Goal: Transaction & Acquisition: Purchase product/service

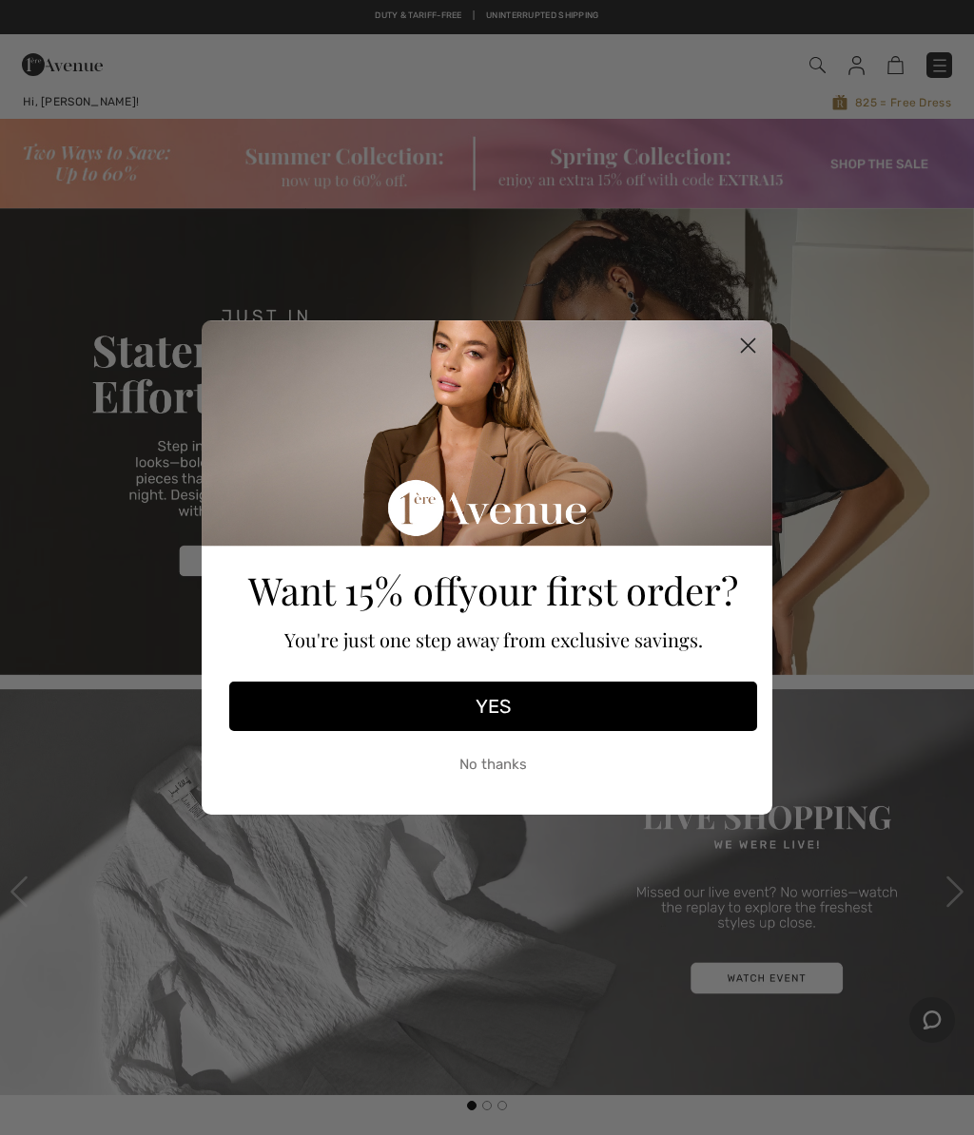
click at [748, 340] on circle "Close dialog" at bounding box center [747, 345] width 31 height 31
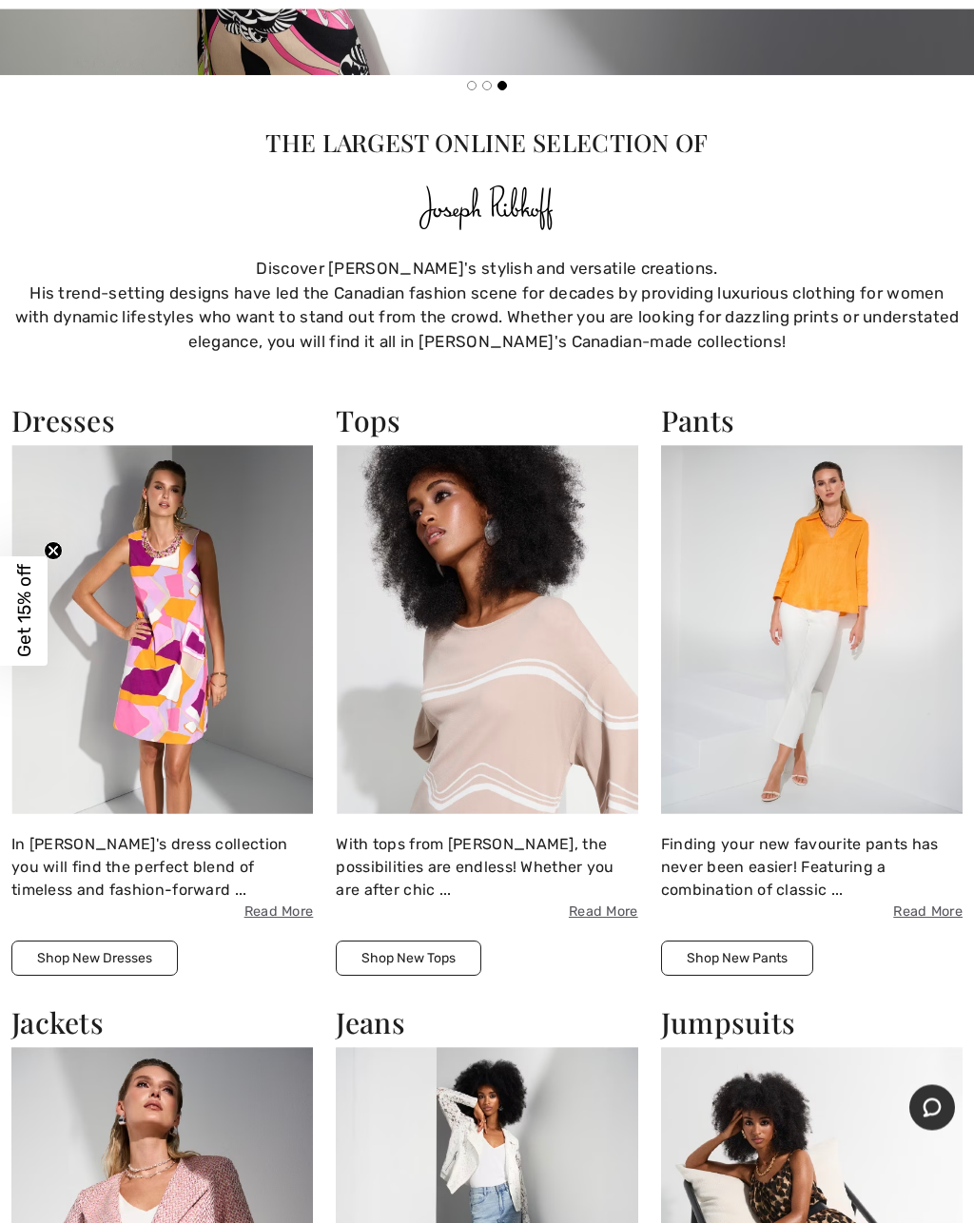
scroll to position [1020, 0]
click at [831, 618] on img at bounding box center [811, 629] width 301 height 369
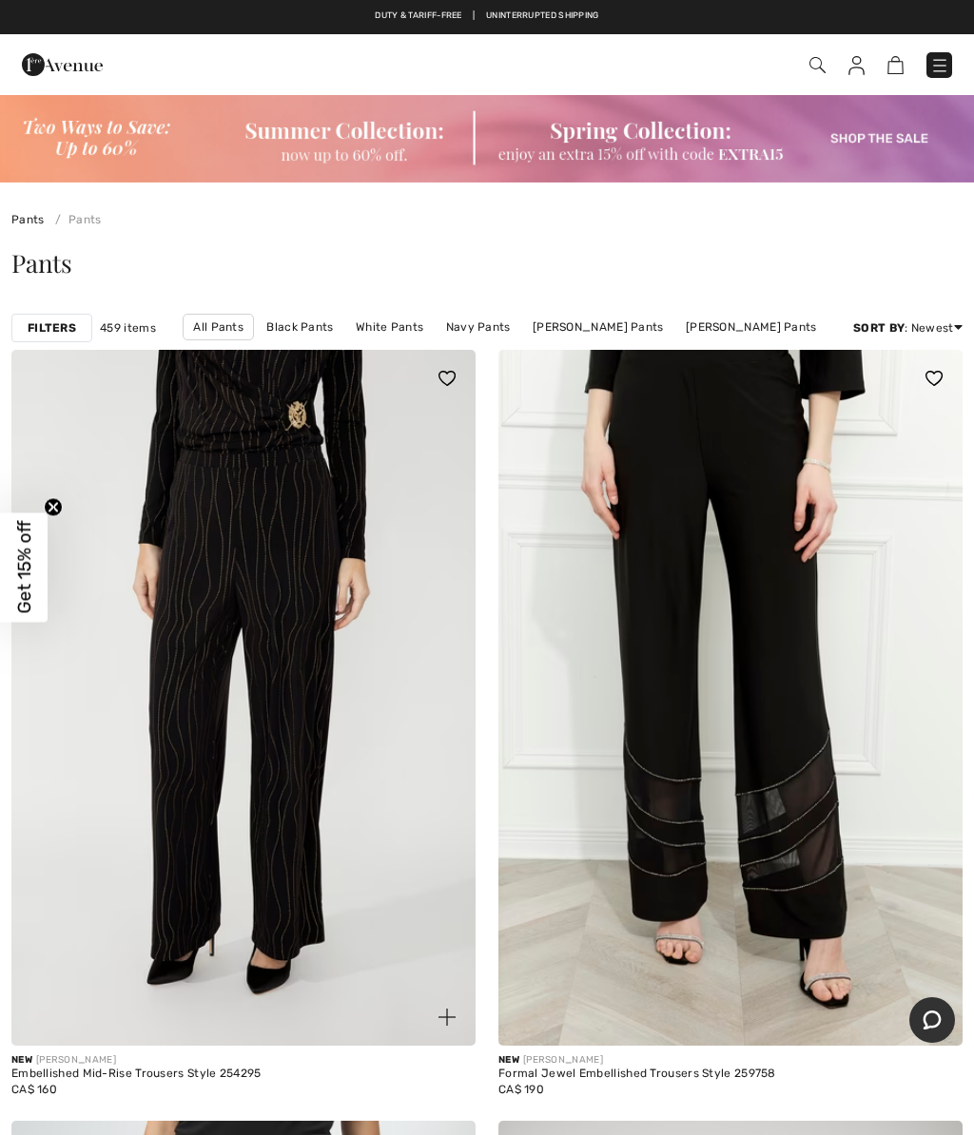
click at [47, 339] on div "Filters" at bounding box center [51, 328] width 81 height 29
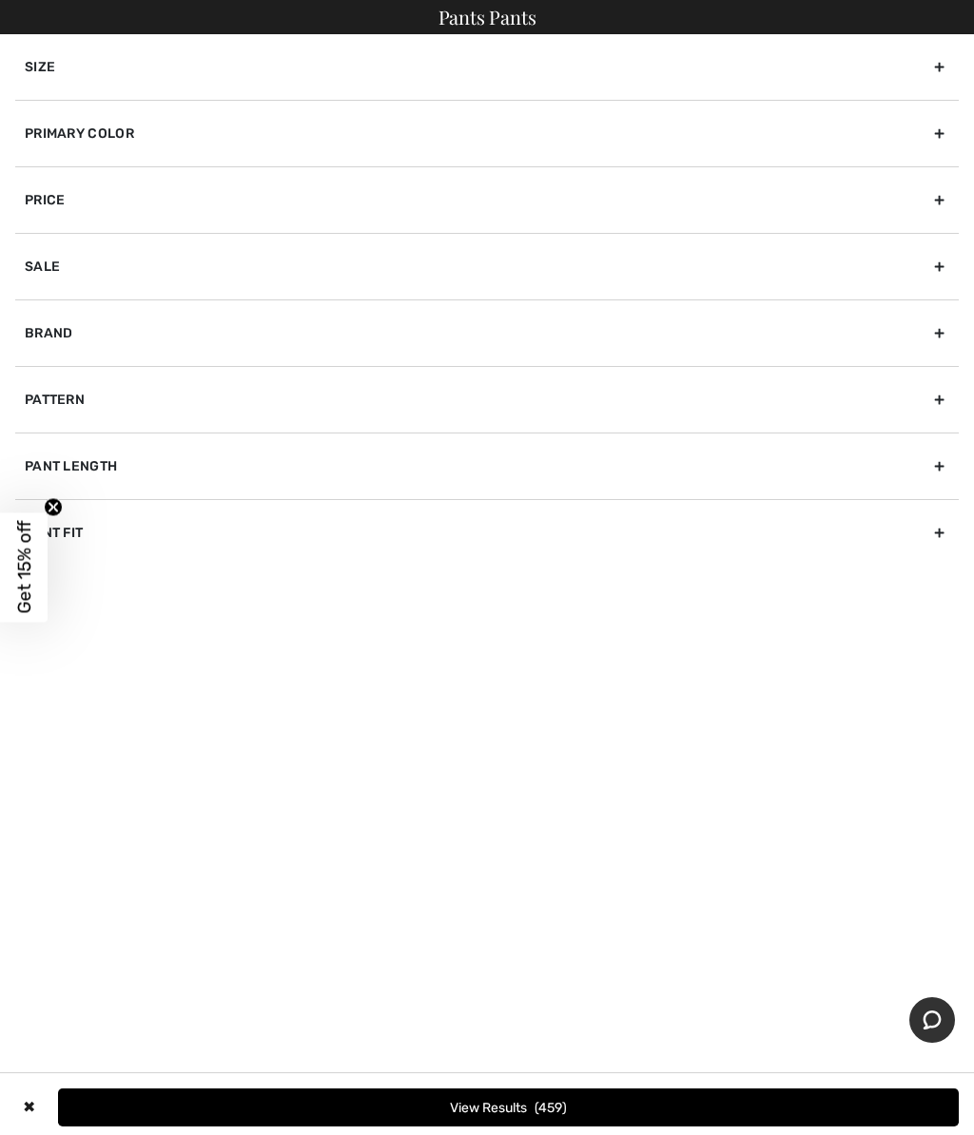
click at [53, 340] on div "Brand" at bounding box center [486, 333] width 943 height 67
click at [37, 373] on input"] "[PERSON_NAME]" at bounding box center [32, 375] width 14 height 14
checkbox input"] "true"
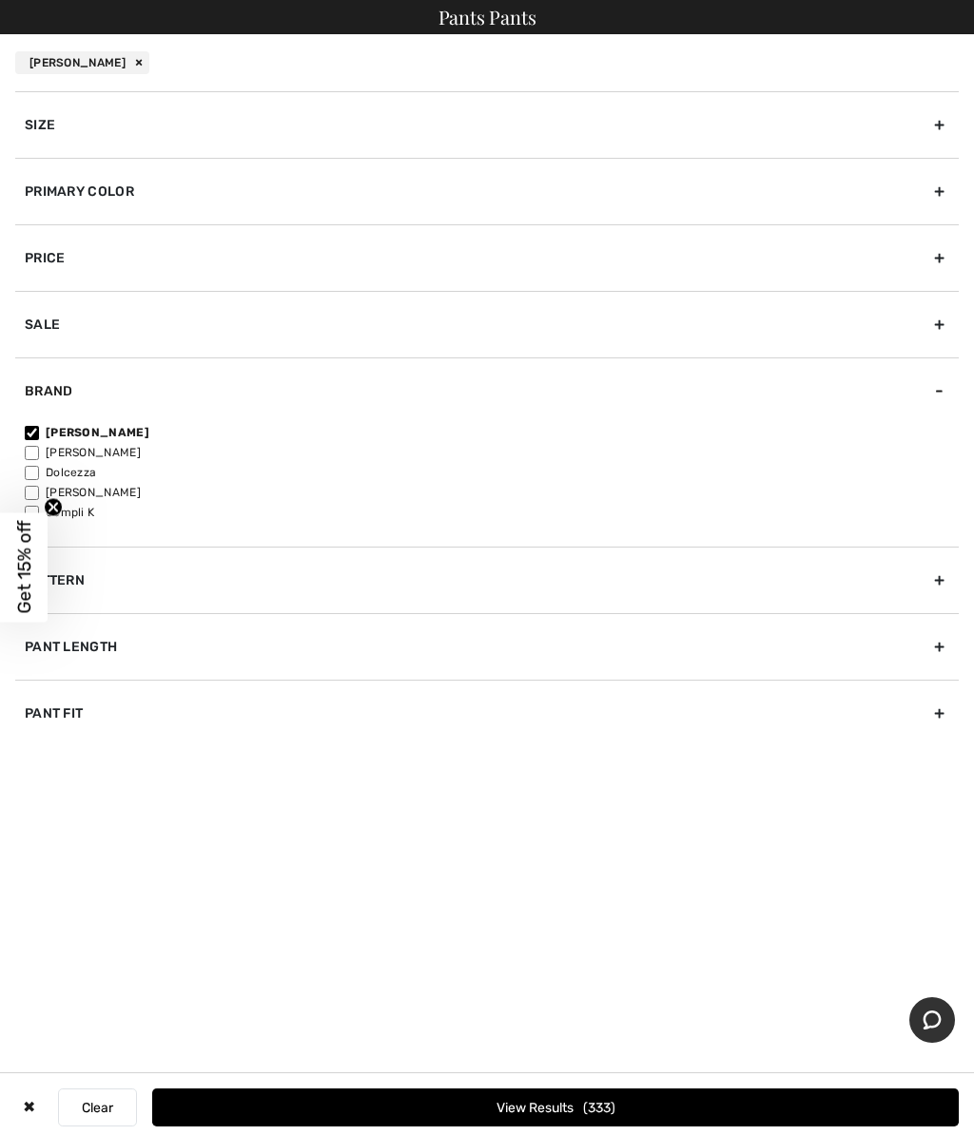
click at [60, 200] on div "Primary Color" at bounding box center [486, 191] width 943 height 67
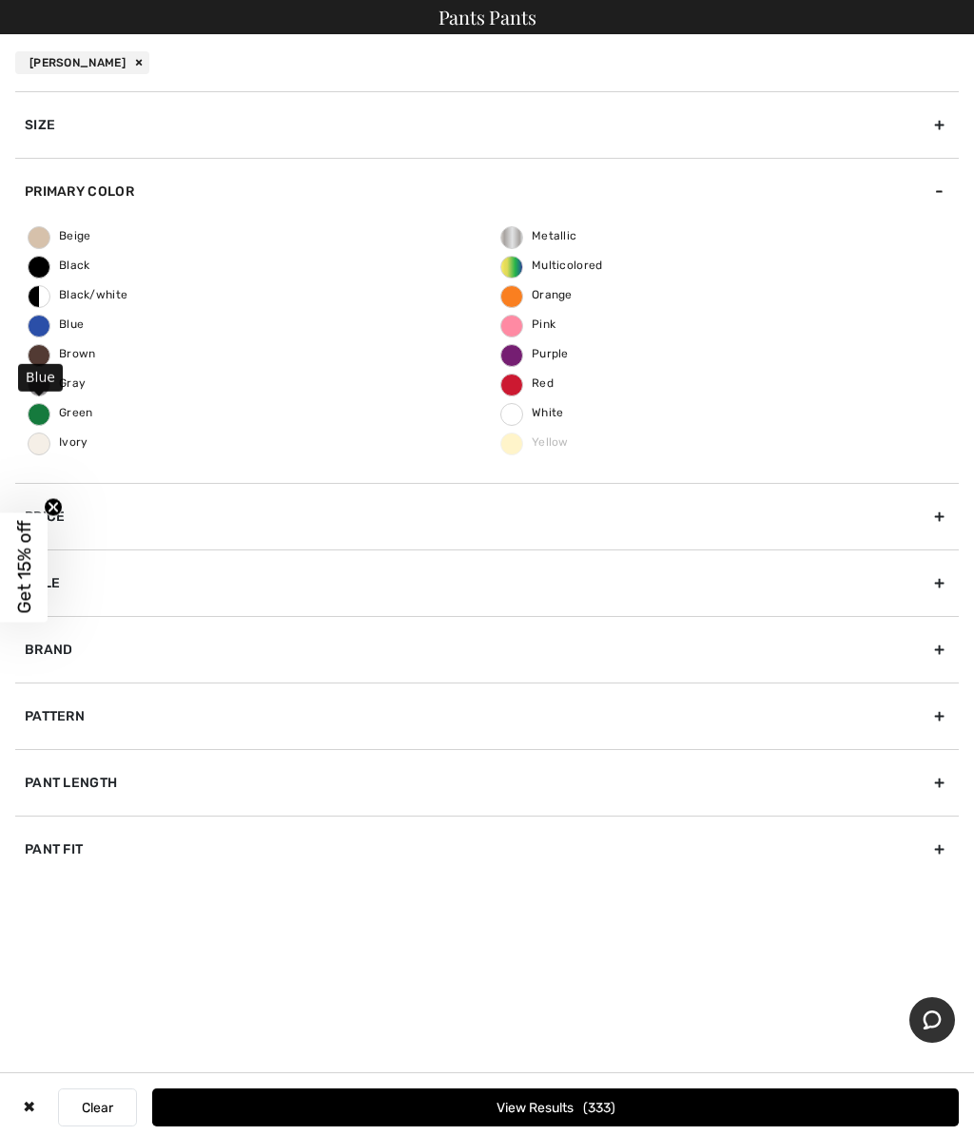
click at [40, 333] on label "Blue" at bounding box center [39, 326] width 23 height 23
click at [0, 0] on input "Blue" at bounding box center [0, 0] width 0 height 0
click at [938, 793] on div "Pant Length" at bounding box center [486, 782] width 943 height 67
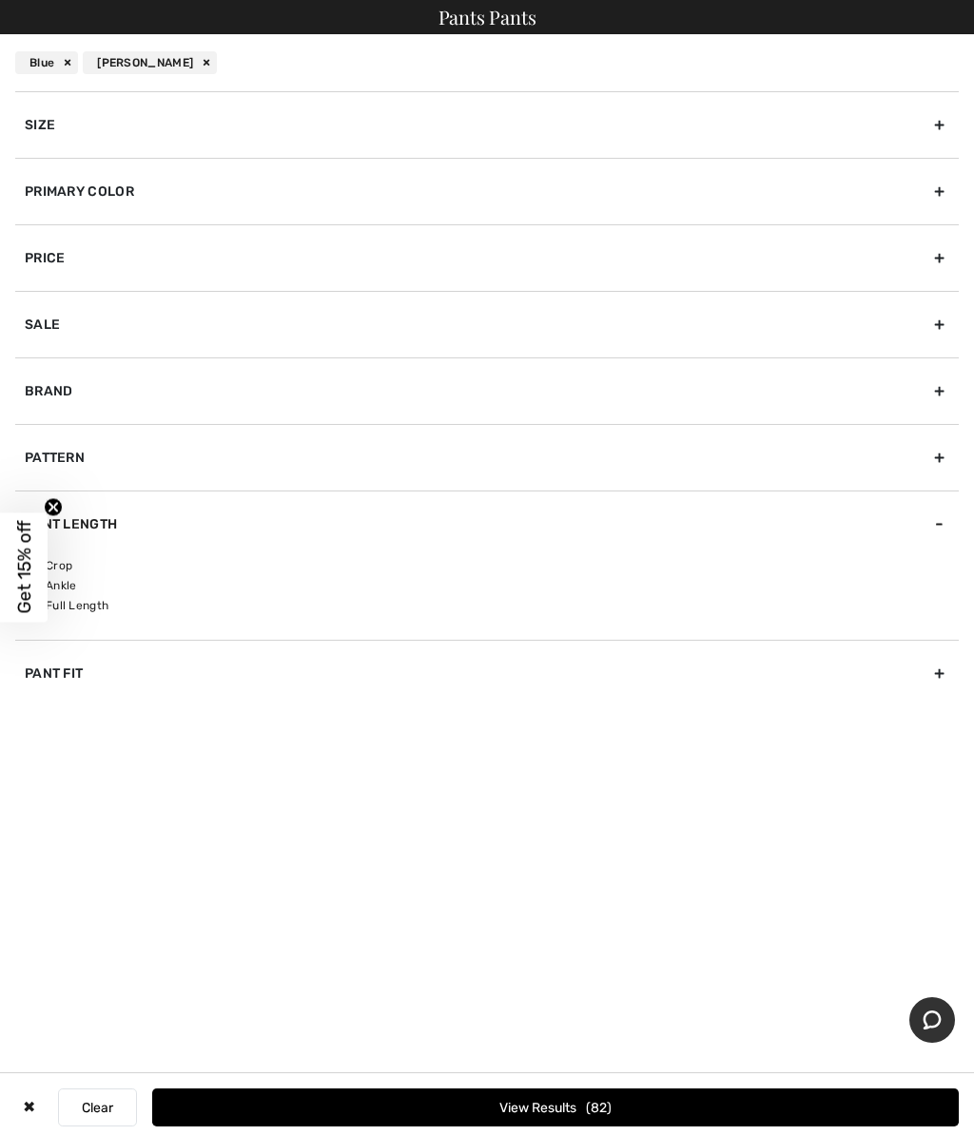
click at [52, 505] on circle "Close teaser" at bounding box center [54, 507] width 18 height 18
click at [36, 566] on input"] "Crop" at bounding box center [32, 566] width 14 height 14
checkbox input"] "true"
click at [494, 1097] on button "View Results 30" at bounding box center [555, 1108] width 806 height 38
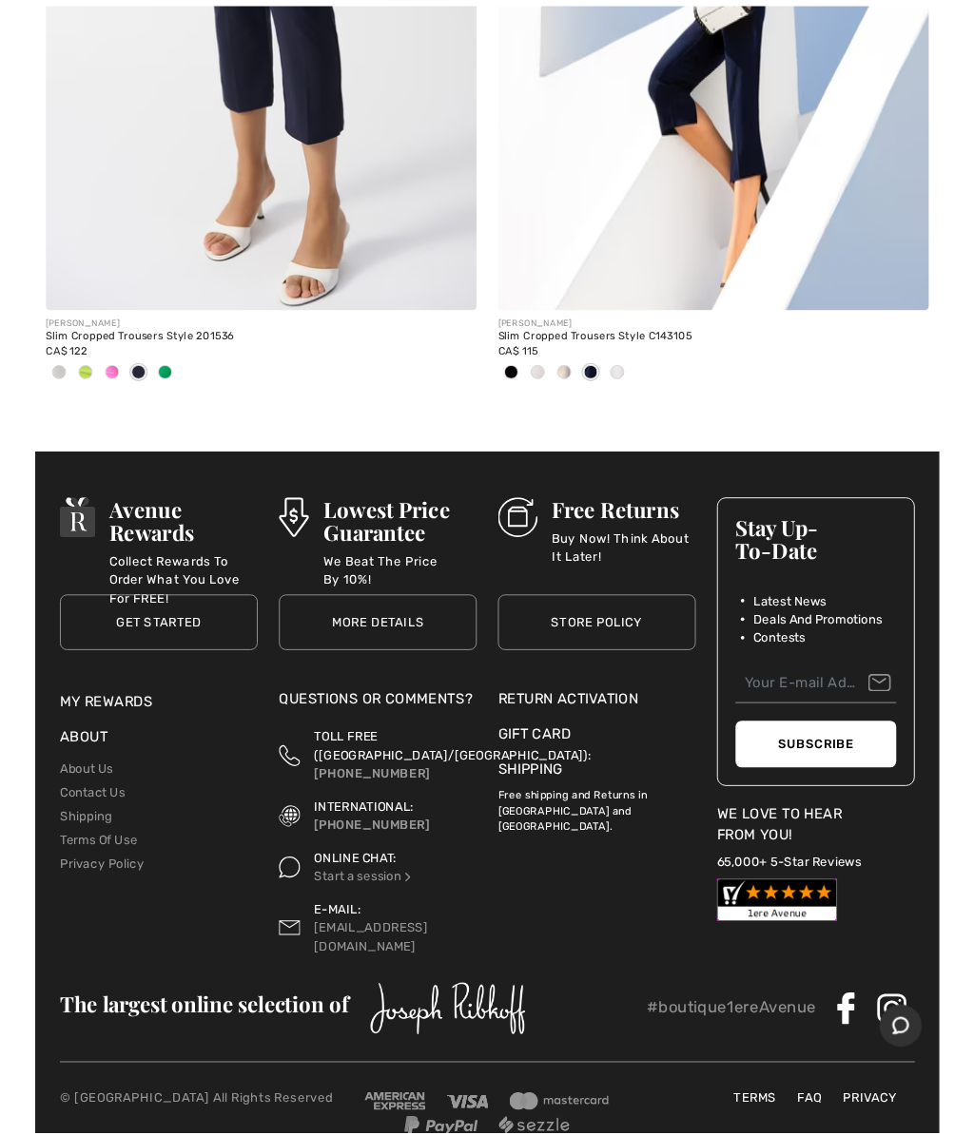
scroll to position [12267, 0]
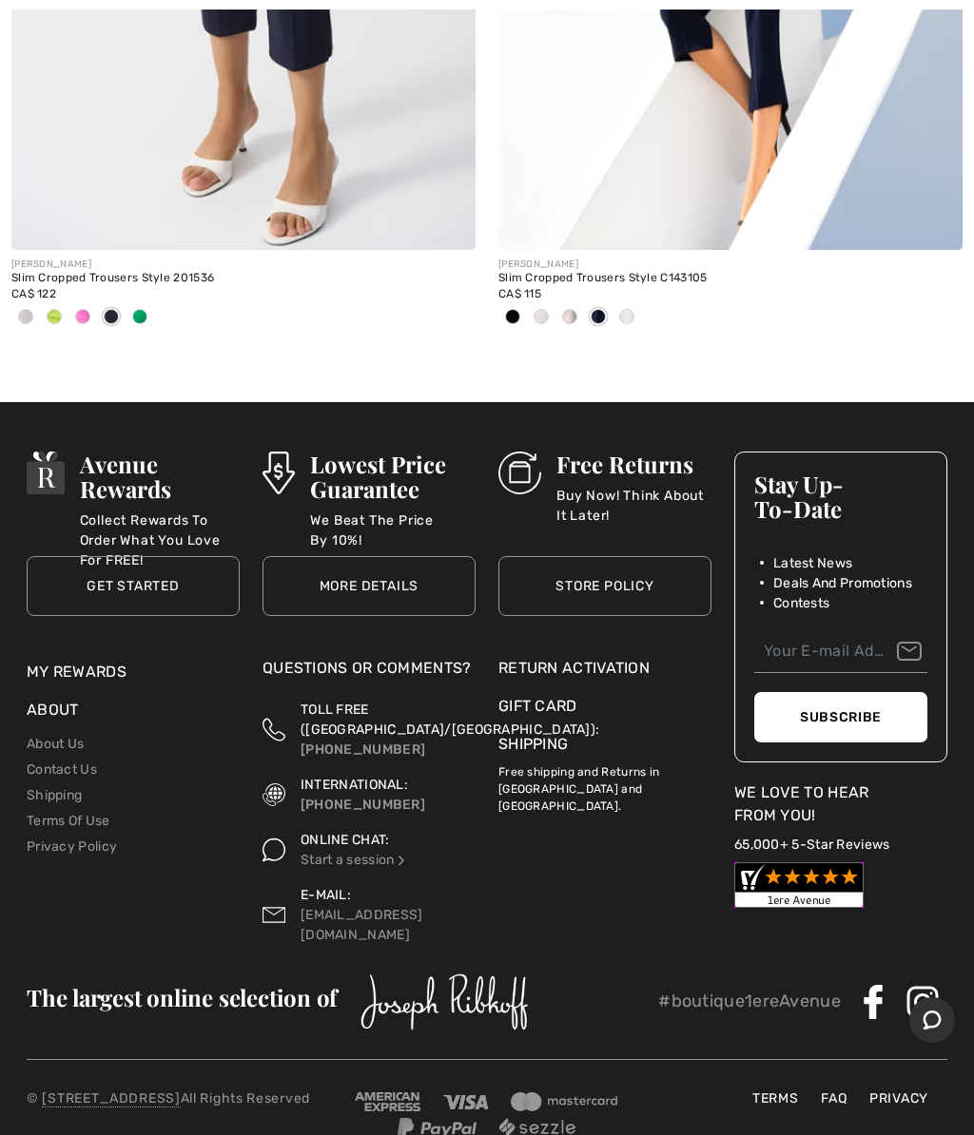
click at [1, 648] on div "Avenue Rewards Collect Rewards To Order What You Love For FREE! Get Started Get…" at bounding box center [487, 793] width 974 height 782
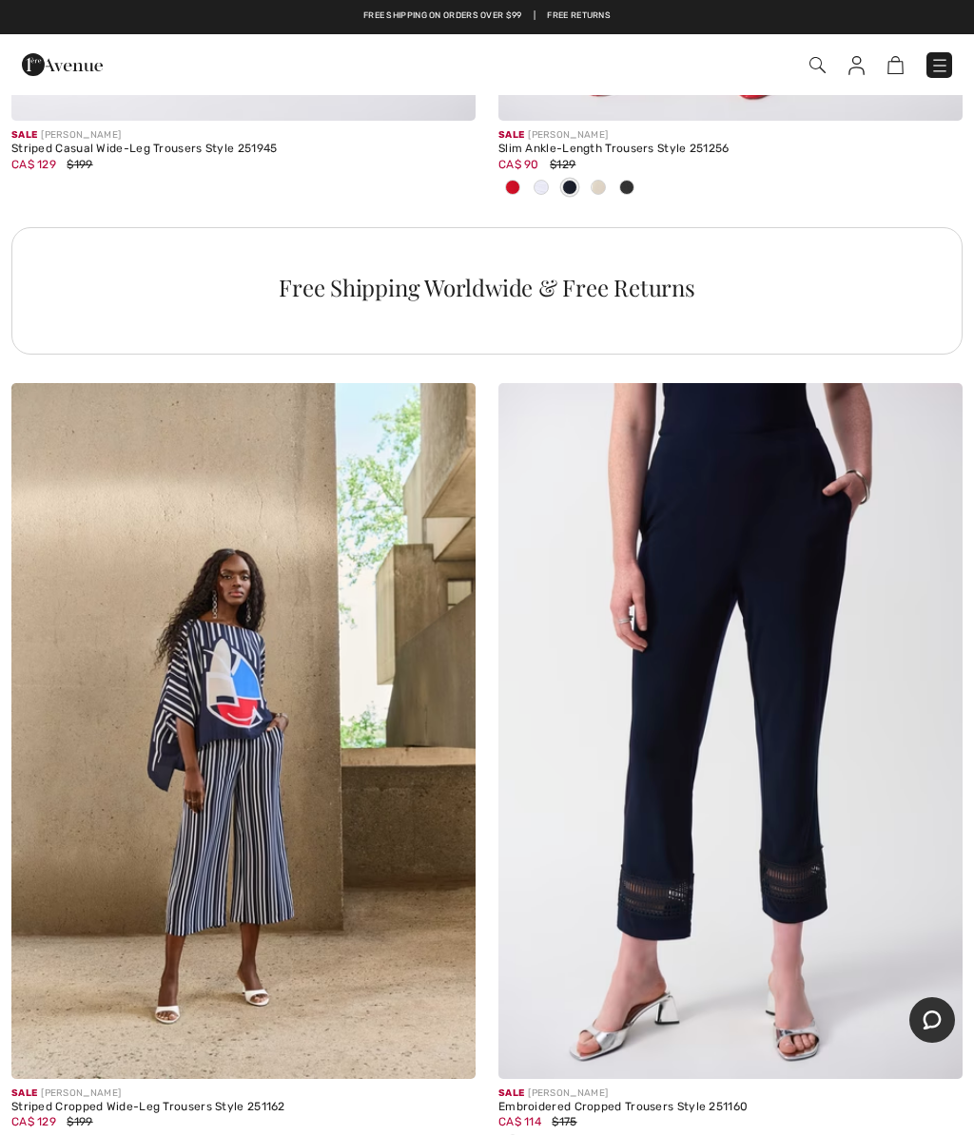
scroll to position [4923, 0]
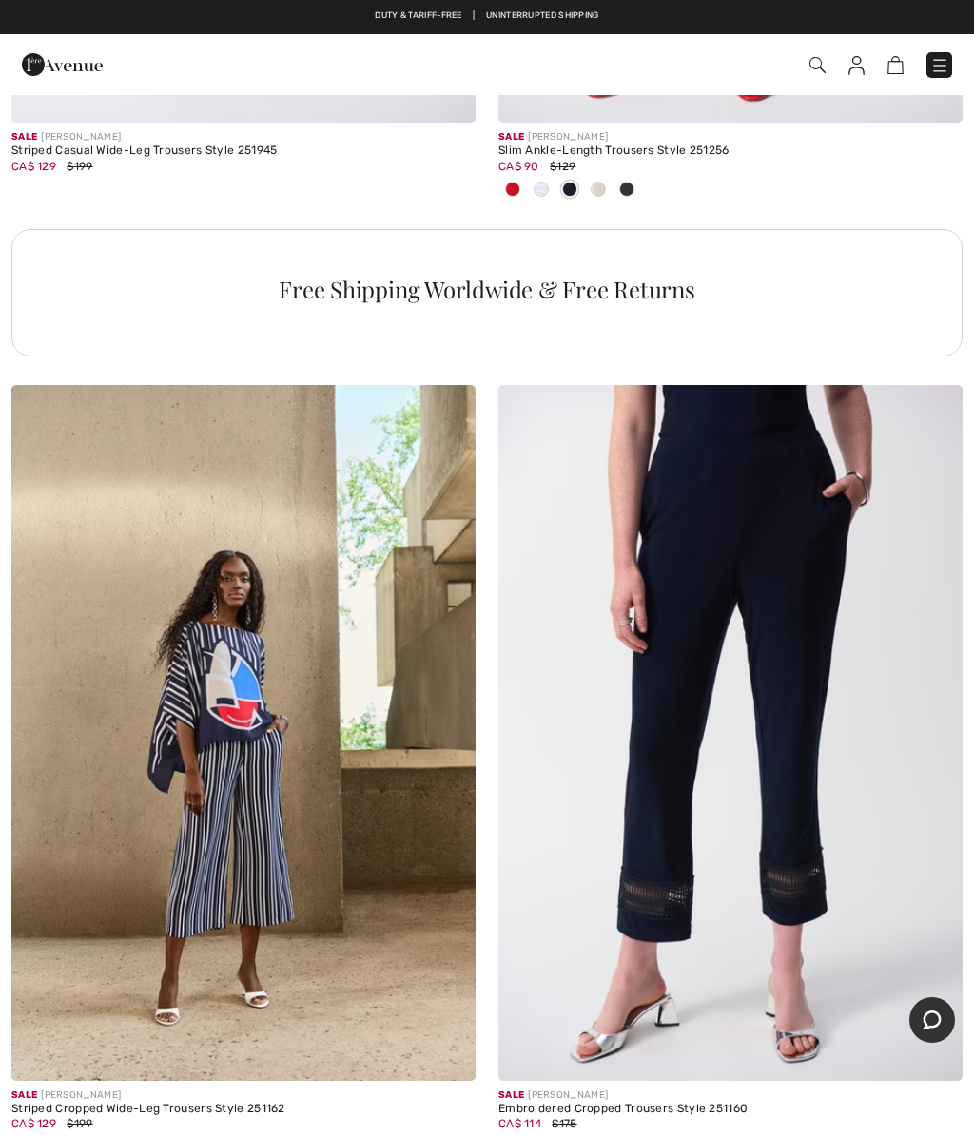
click at [735, 541] on img at bounding box center [730, 733] width 464 height 696
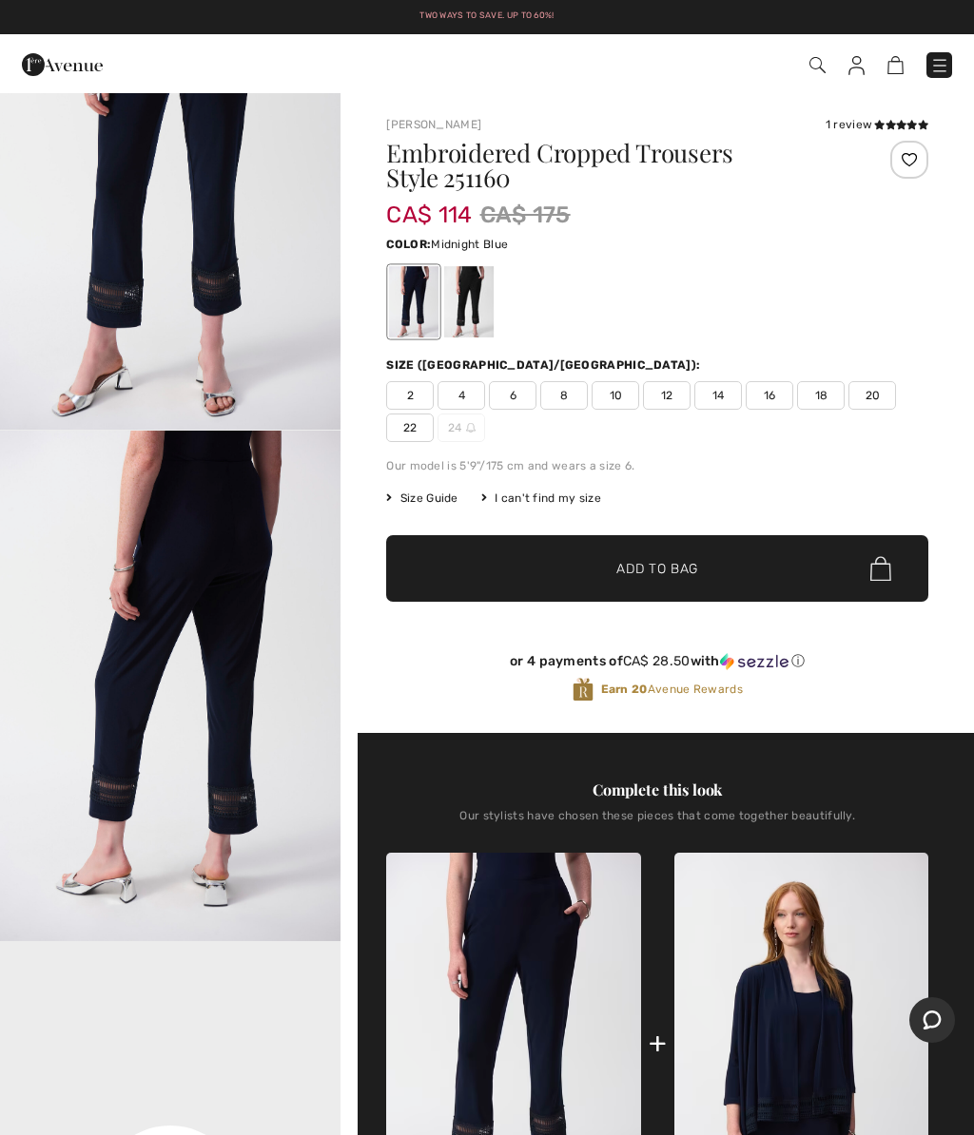
scroll to position [174, 0]
click at [219, 262] on img "1 / 8" at bounding box center [170, 174] width 340 height 511
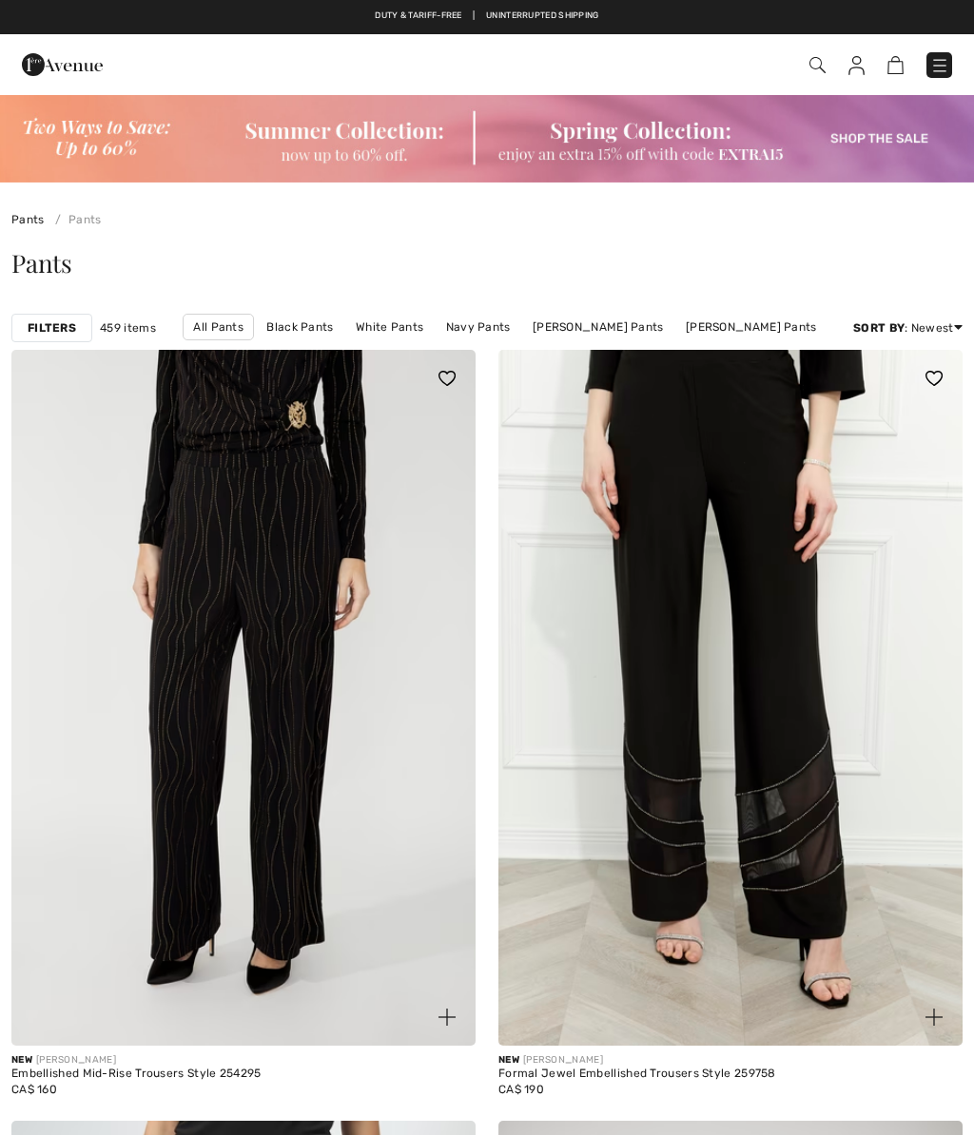
checkbox input "true"
